Goal: Navigation & Orientation: Find specific page/section

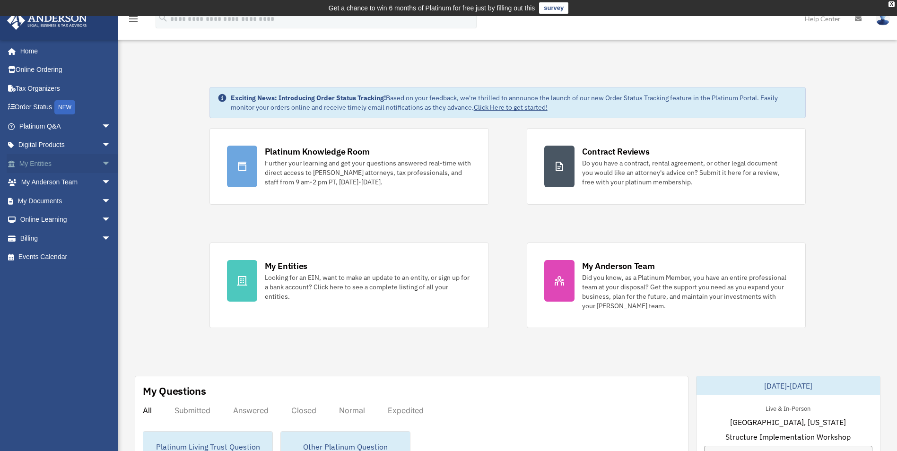
click at [102, 163] on span "arrow_drop_down" at bounding box center [111, 163] width 19 height 19
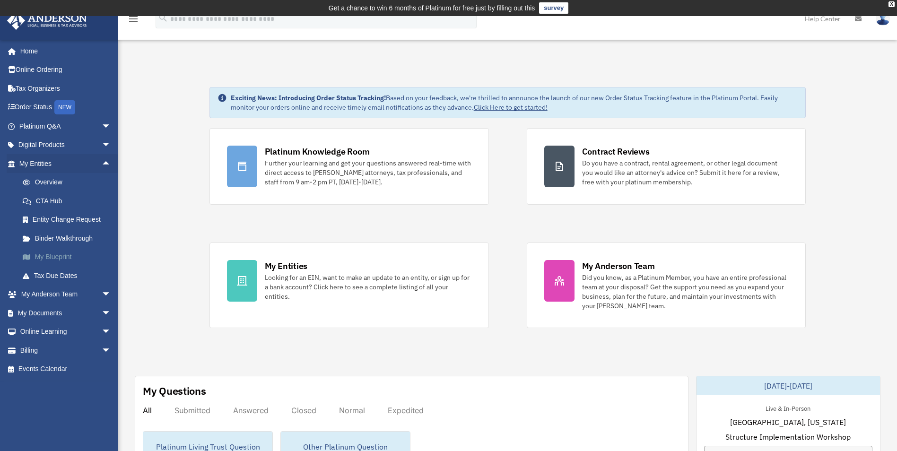
click at [53, 258] on link "My Blueprint" at bounding box center [69, 257] width 112 height 19
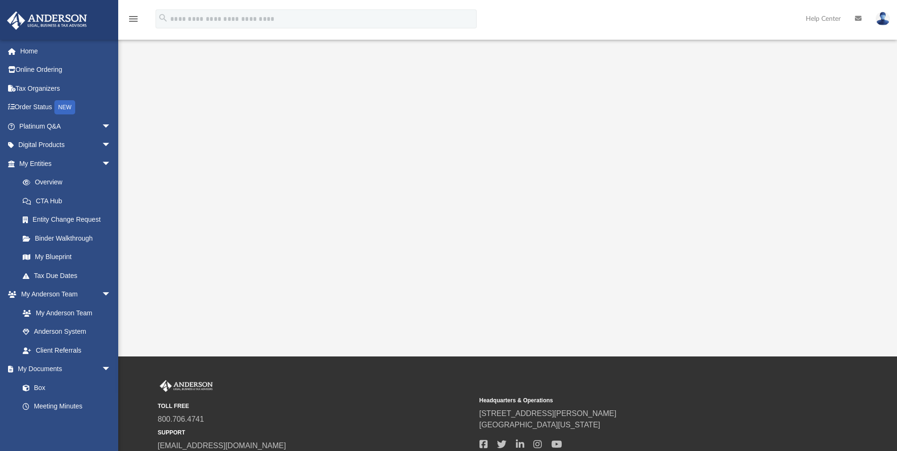
scroll to position [142, 0]
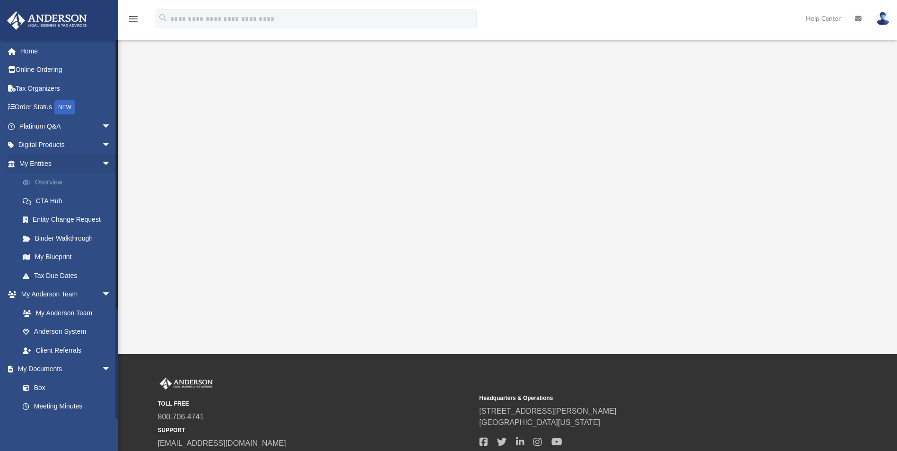
click at [46, 182] on link "Overview" at bounding box center [69, 182] width 112 height 19
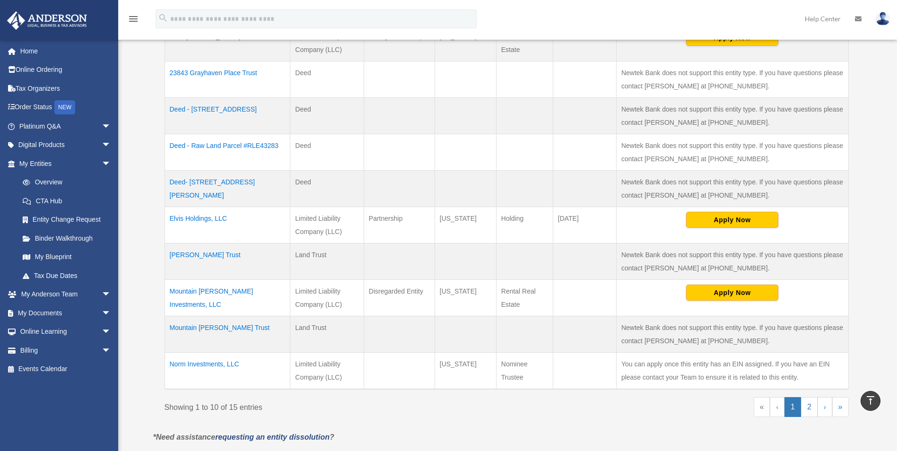
scroll to position [331, 0]
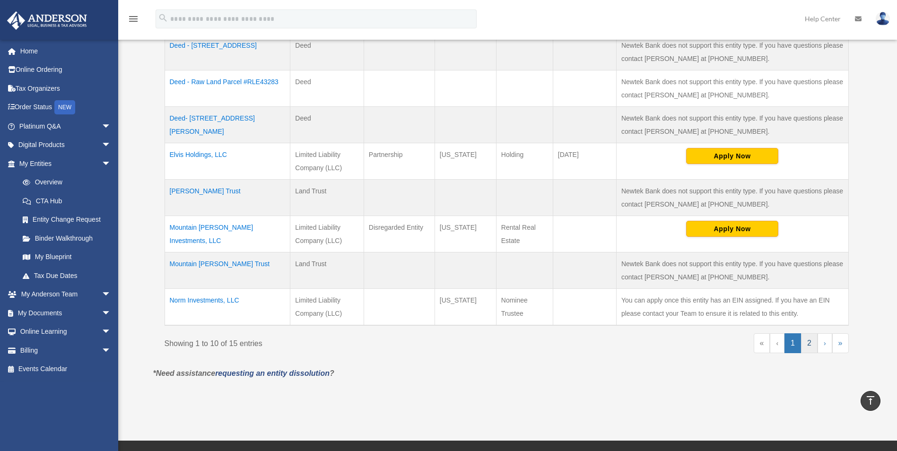
click at [808, 344] on link "2" at bounding box center [809, 344] width 17 height 20
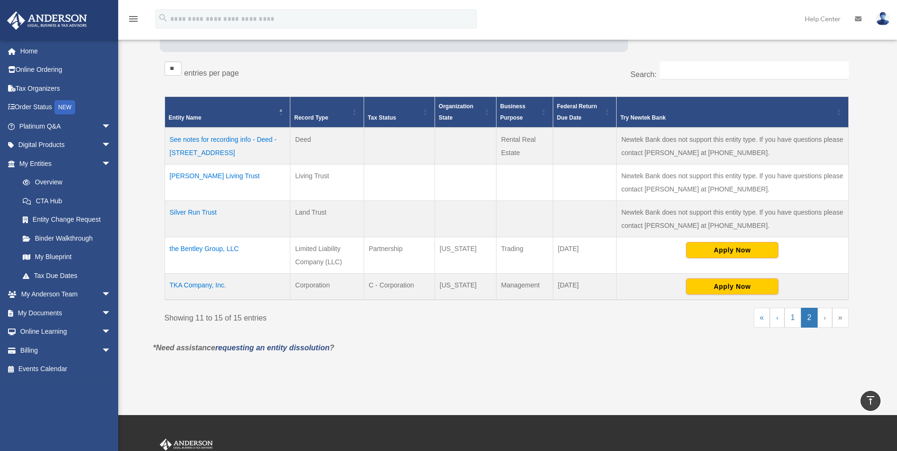
scroll to position [164, 0]
click at [175, 212] on td "Silver Run Trust" at bounding box center [228, 219] width 126 height 36
click at [175, 212] on body "X Get a chance to win 6 months of Platinum for free just by filling out this su…" at bounding box center [448, 214] width 897 height 757
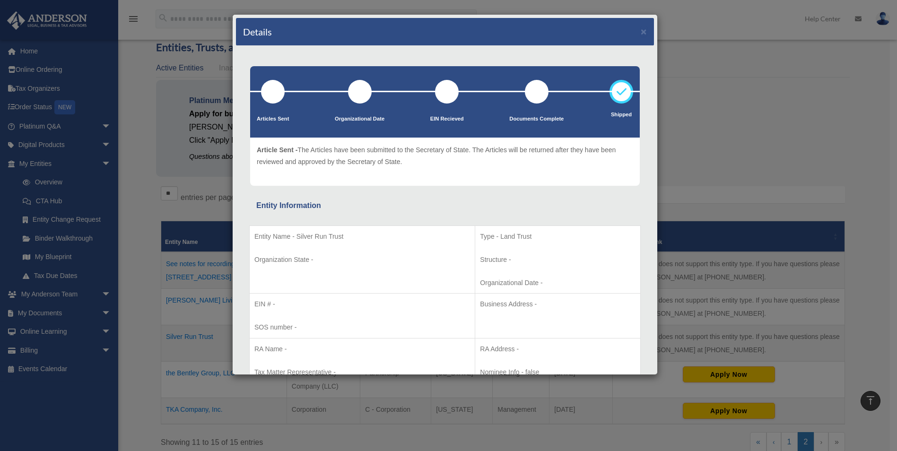
scroll to position [22, 0]
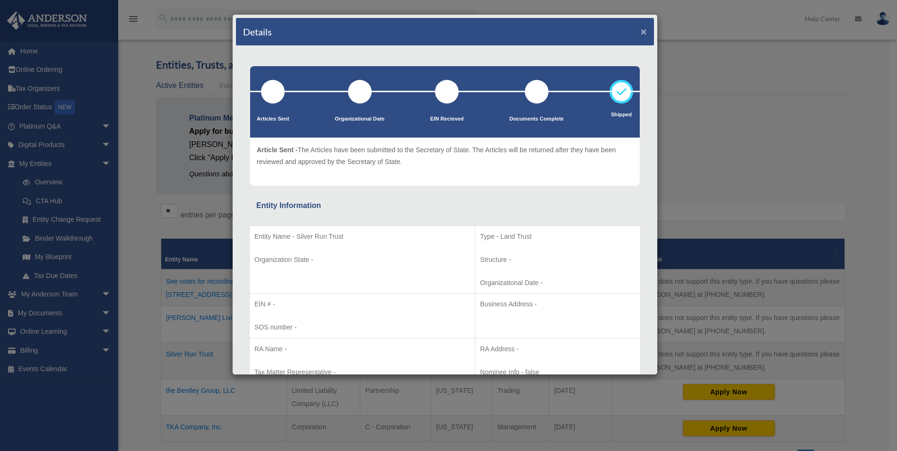
click at [641, 32] on button "×" at bounding box center [644, 31] width 6 height 10
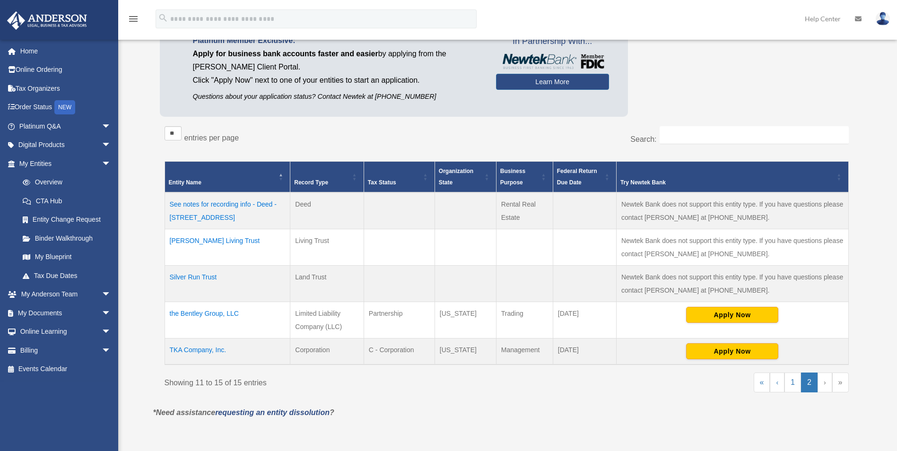
scroll to position [116, 0]
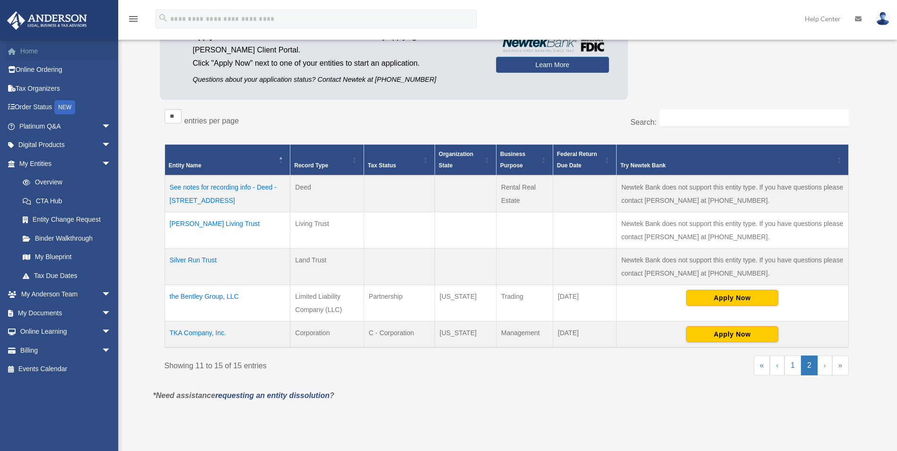
click at [33, 52] on link "Home" at bounding box center [66, 51] width 119 height 19
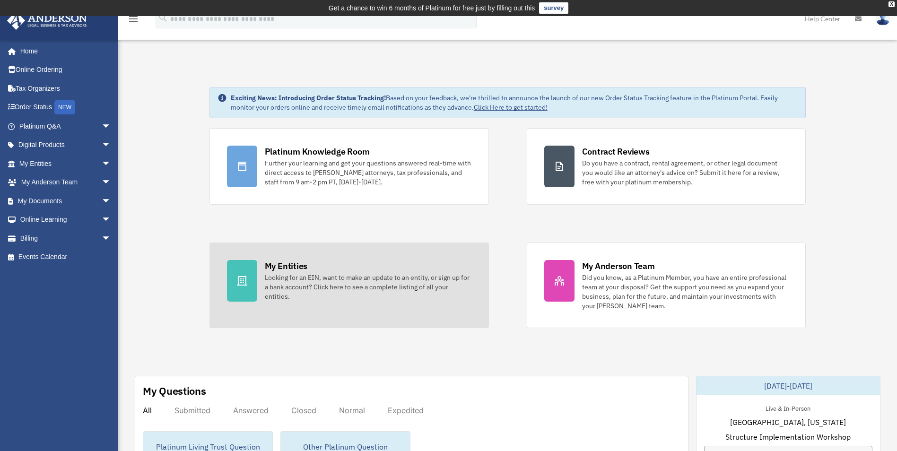
click at [291, 281] on div "Looking for an EIN, want to make an update to an entity, or sign up for a bank …" at bounding box center [368, 287] width 207 height 28
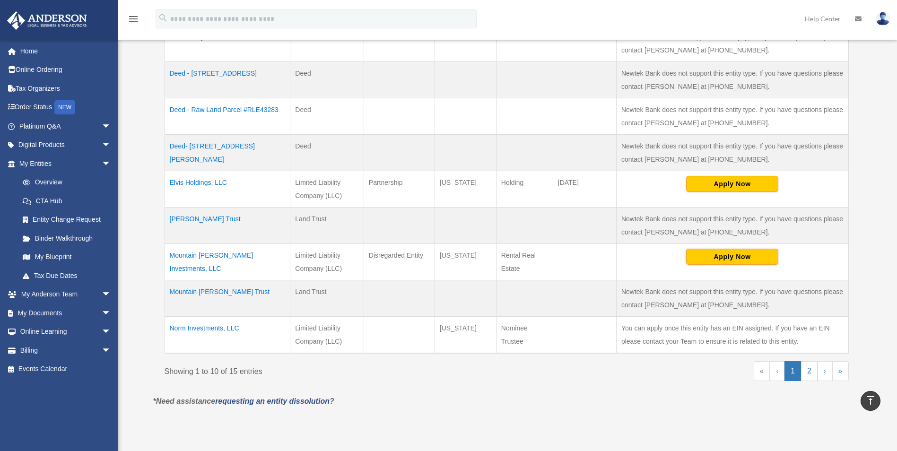
scroll to position [331, 0]
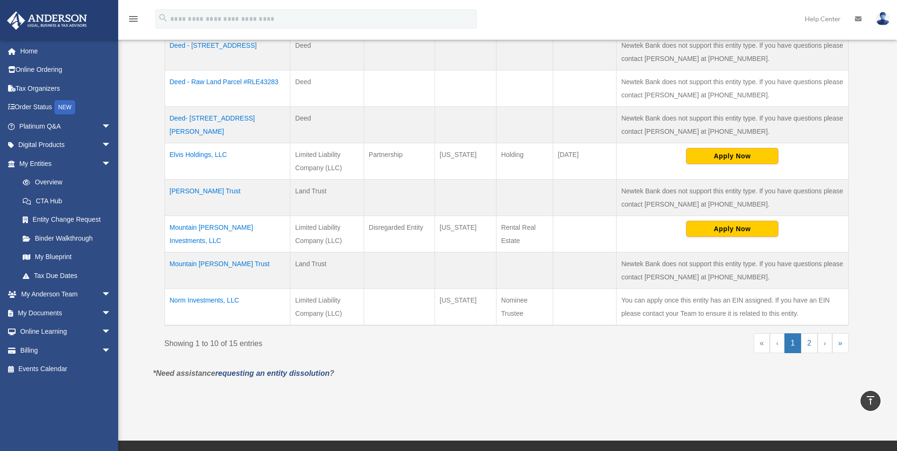
click at [175, 301] on td "Norm Investments, LLC" at bounding box center [228, 307] width 126 height 37
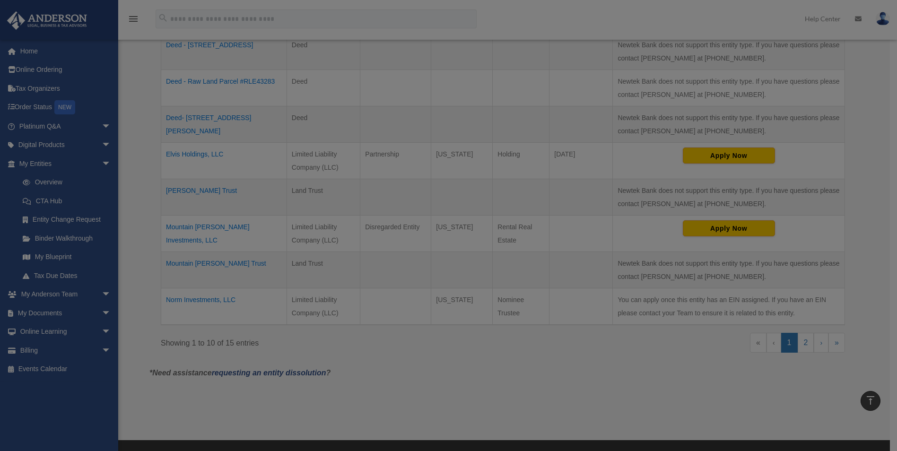
click at [175, 301] on body "X Get a chance to win 6 months of Platinum for free just by filling out this su…" at bounding box center [448, 143] width 897 height 949
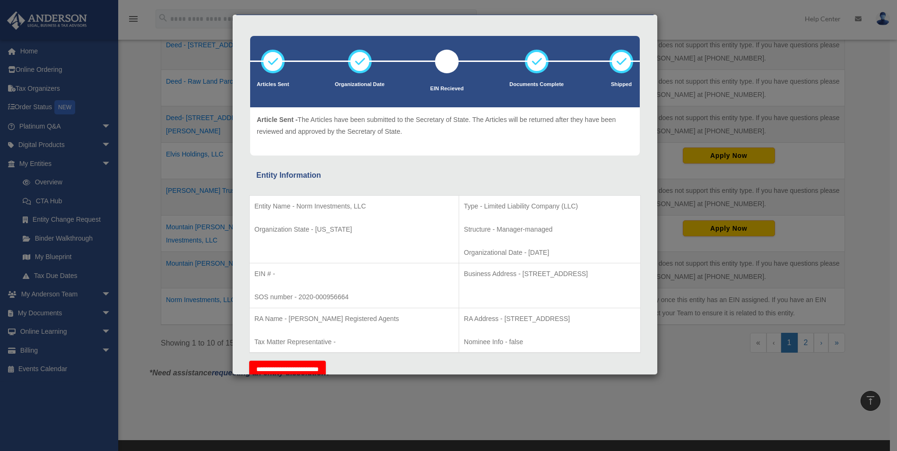
scroll to position [0, 0]
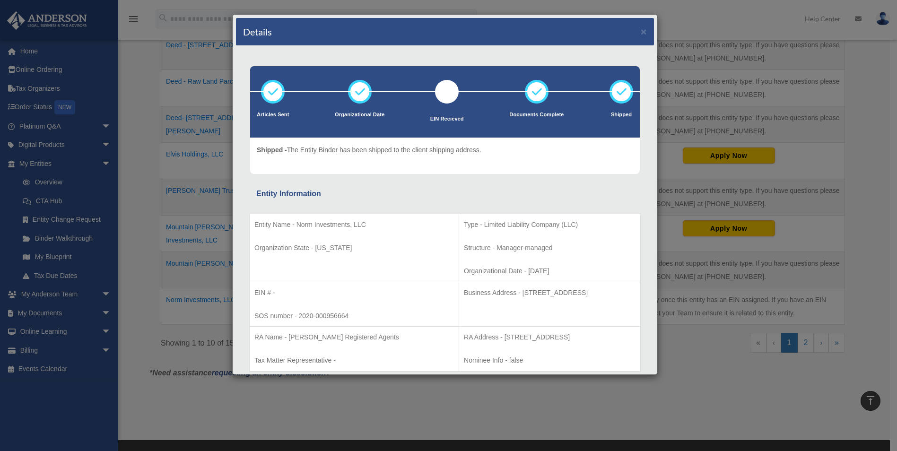
click at [141, 72] on div "Details × Articles Sent Organizational Date" at bounding box center [448, 225] width 897 height 451
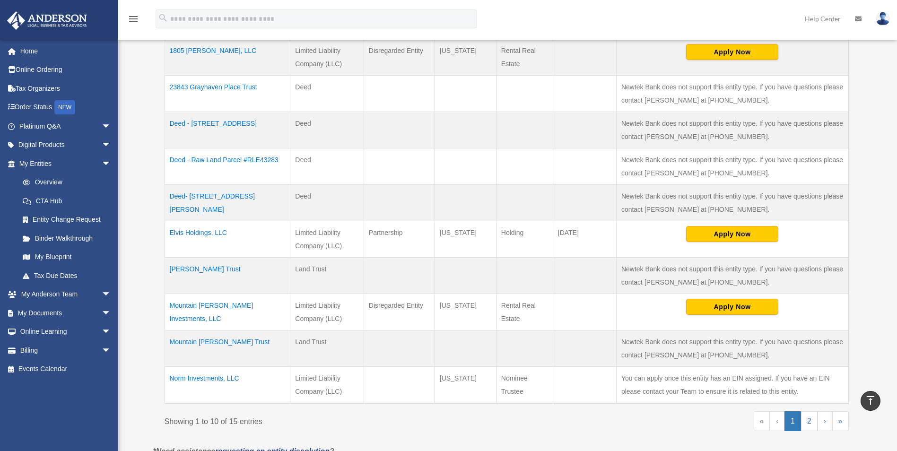
scroll to position [237, 0]
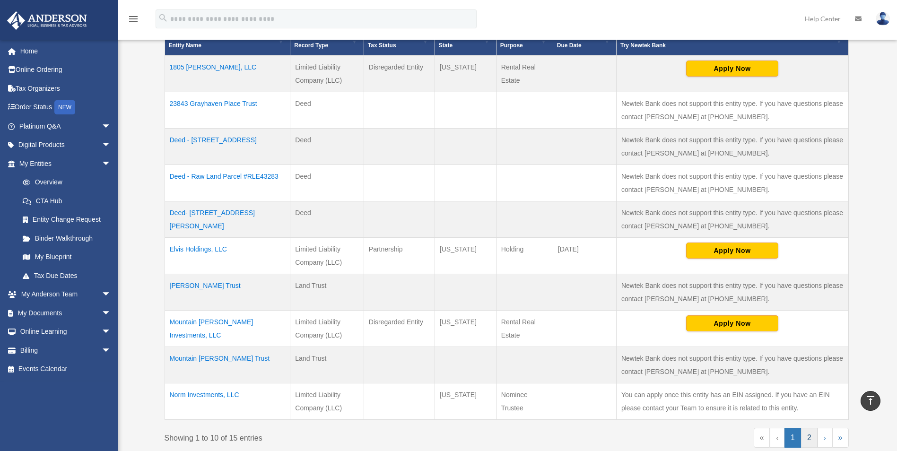
click at [811, 440] on link "2" at bounding box center [809, 438] width 17 height 20
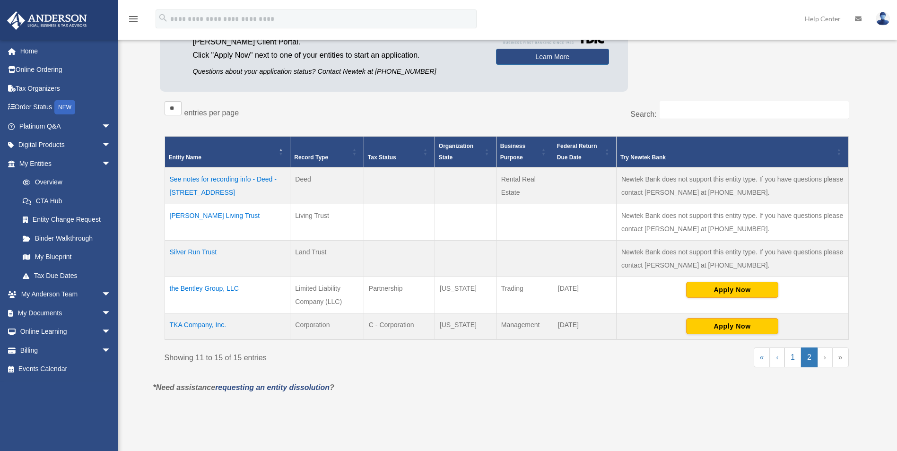
scroll to position [142, 0]
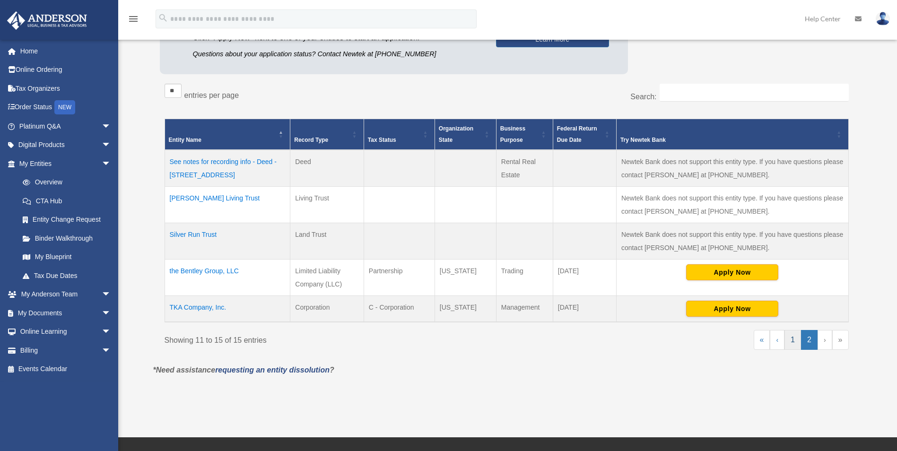
click at [792, 339] on link "1" at bounding box center [793, 340] width 17 height 20
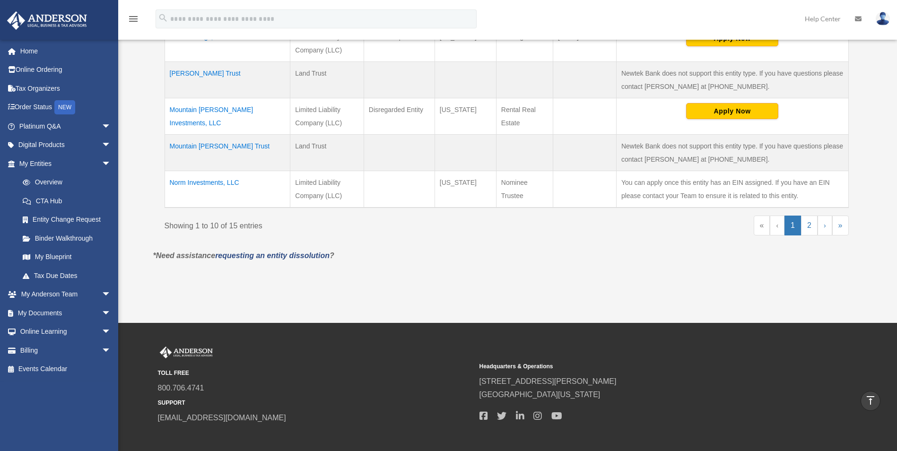
click at [202, 183] on td "Norm Investments, LLC" at bounding box center [228, 189] width 126 height 37
click at [202, 183] on body "X Get a chance to win 6 months of Platinum for free just by filling out this su…" at bounding box center [448, 26] width 897 height 950
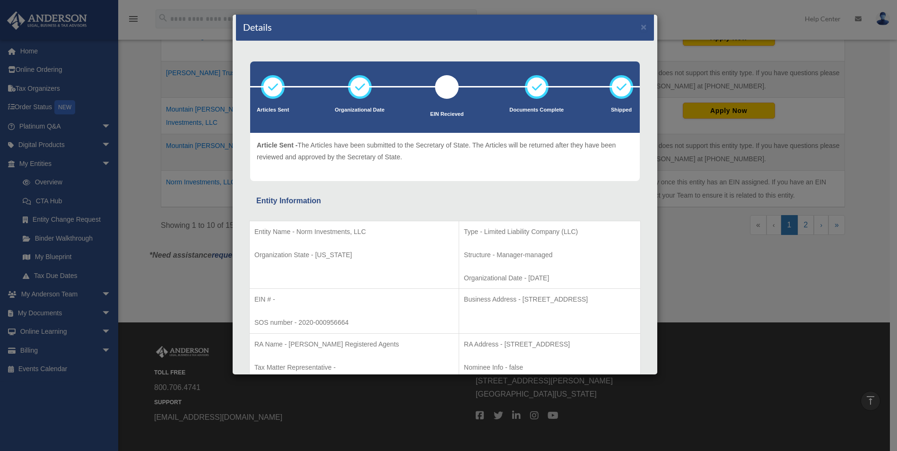
scroll to position [0, 0]
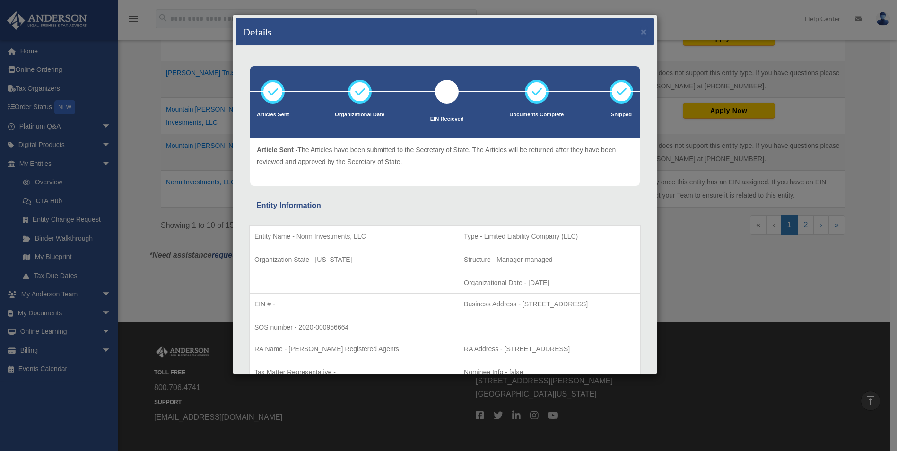
click at [139, 184] on div "Details × Articles Sent Organizational Date" at bounding box center [448, 225] width 897 height 451
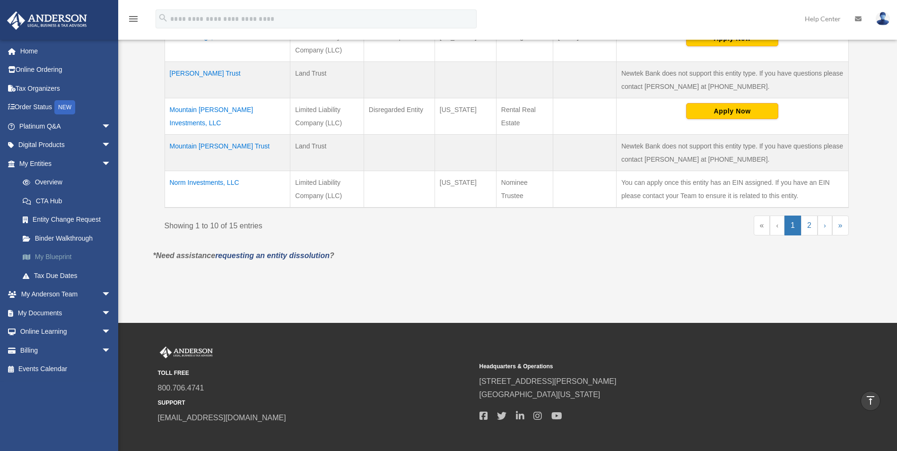
click at [53, 258] on link "My Blueprint" at bounding box center [69, 257] width 112 height 19
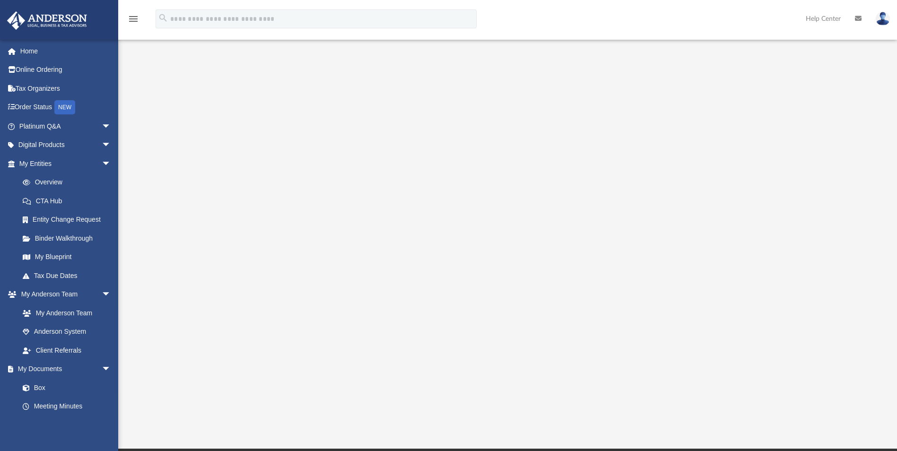
scroll to position [95, 0]
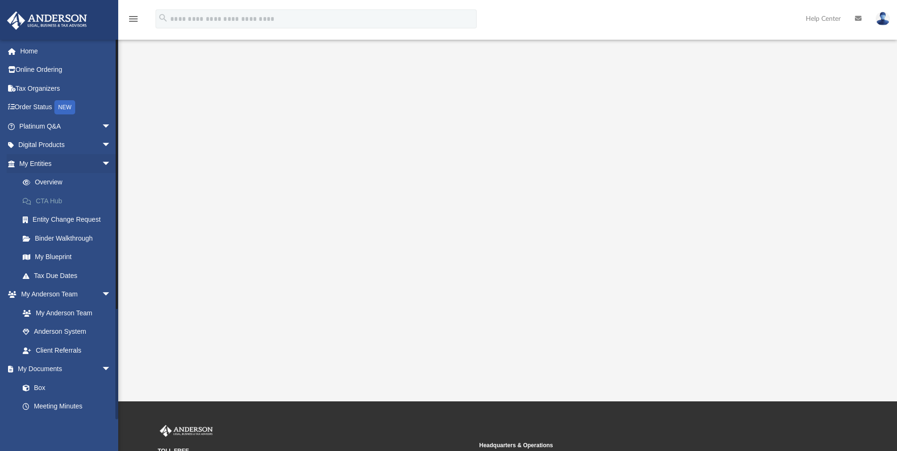
click at [52, 201] on link "CTA Hub" at bounding box center [69, 201] width 112 height 19
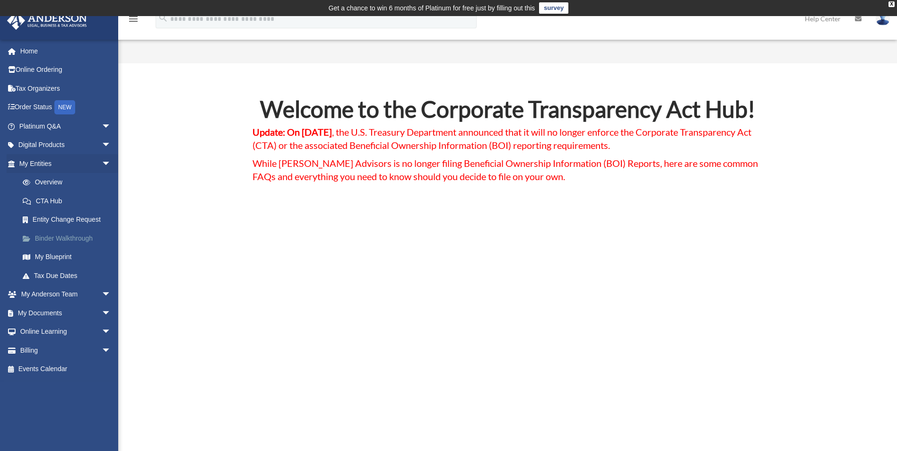
click at [41, 237] on link "Binder Walkthrough" at bounding box center [69, 238] width 112 height 19
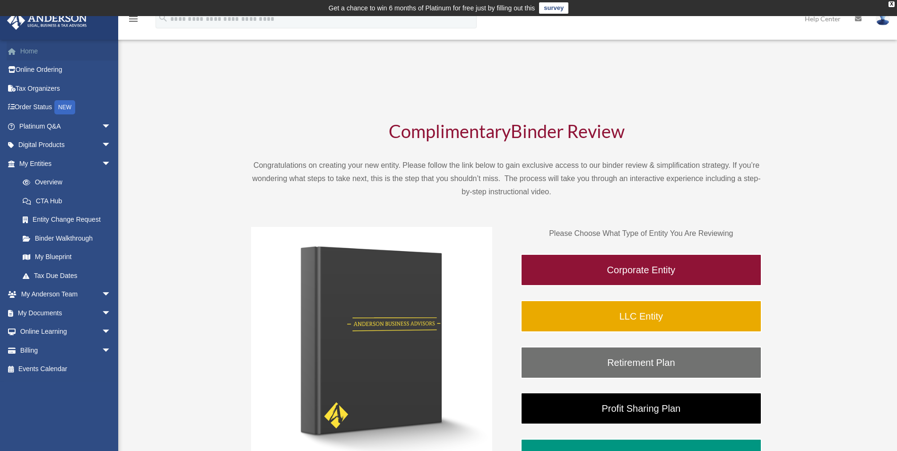
click at [26, 49] on link "Home" at bounding box center [66, 51] width 119 height 19
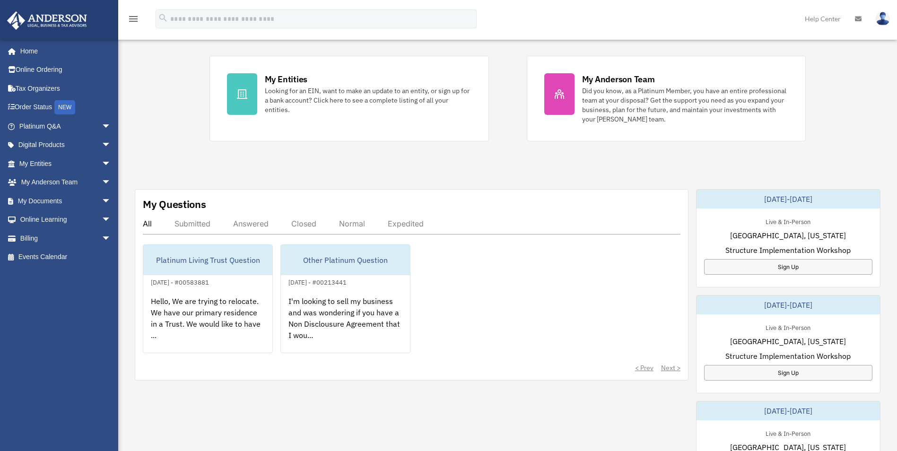
scroll to position [189, 0]
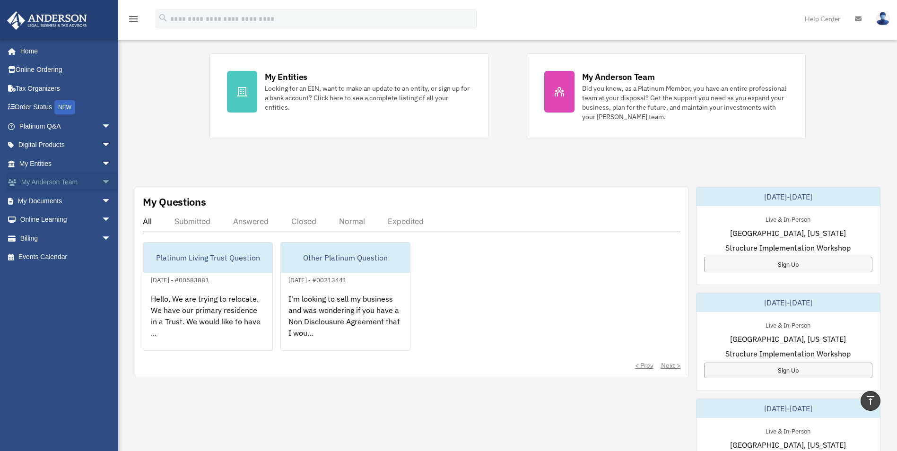
click at [102, 181] on span "arrow_drop_down" at bounding box center [111, 182] width 19 height 19
click at [86, 200] on link "My Anderson Team" at bounding box center [69, 201] width 112 height 19
